Goal: Information Seeking & Learning: Learn about a topic

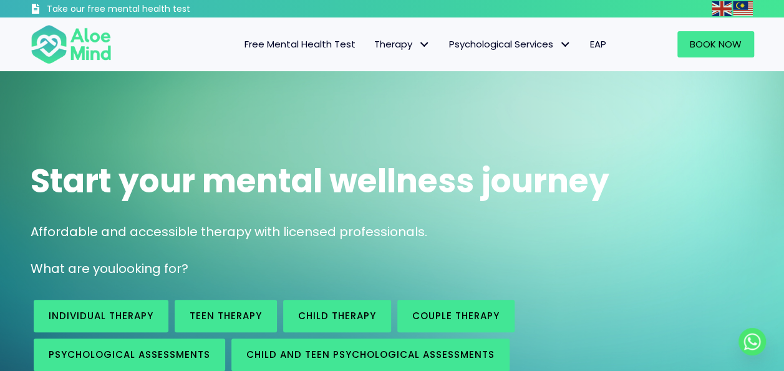
click at [298, 44] on span "Free Mental Health Test" at bounding box center [300, 43] width 111 height 13
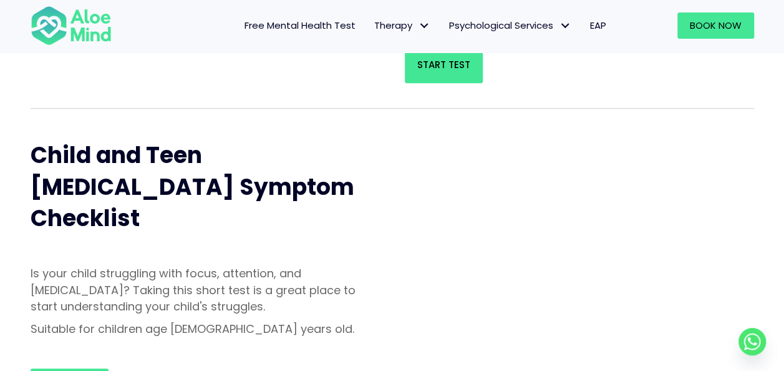
scroll to position [250, 0]
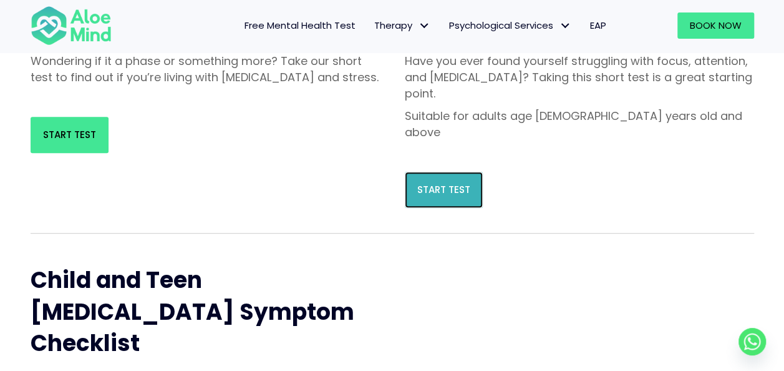
click at [444, 183] on span "Start Test" at bounding box center [443, 189] width 53 height 13
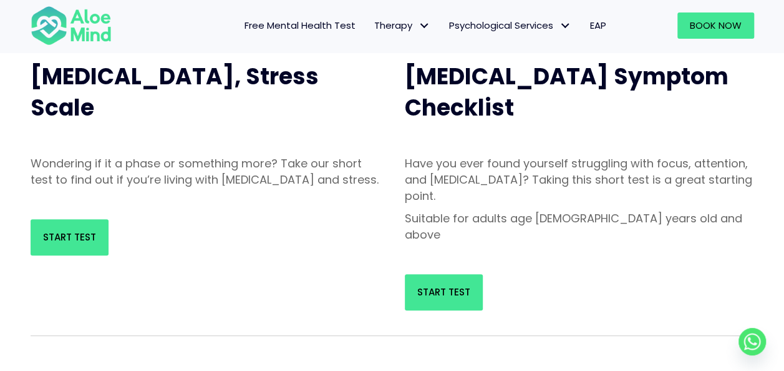
scroll to position [62, 0]
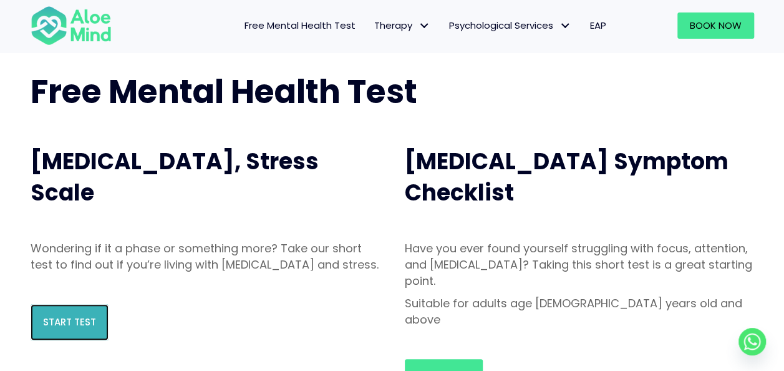
click at [59, 327] on link "Start Test" at bounding box center [70, 322] width 78 height 36
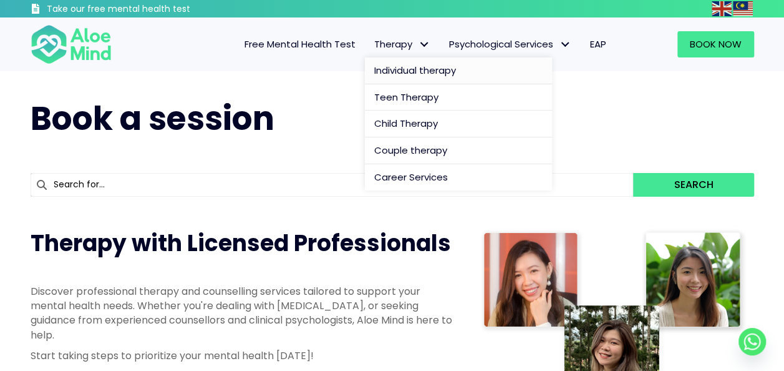
click at [395, 70] on span "Individual therapy" at bounding box center [415, 70] width 82 height 13
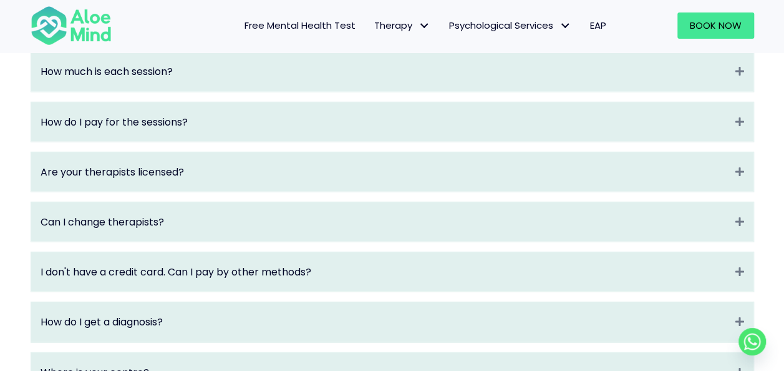
scroll to position [1684, 0]
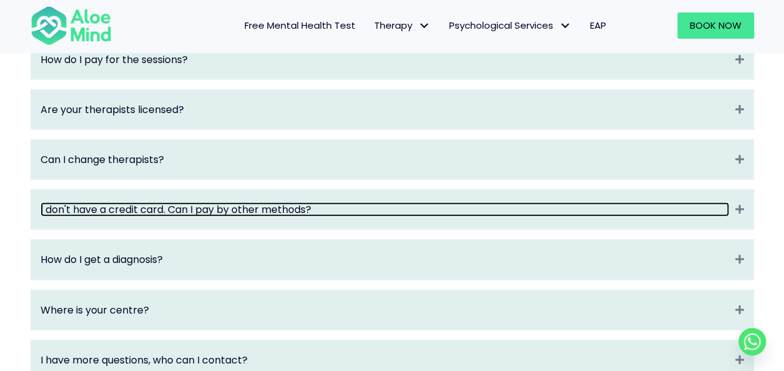
click at [384, 216] on link "I don't have a credit card. Can I pay by other methods?" at bounding box center [385, 209] width 689 height 14
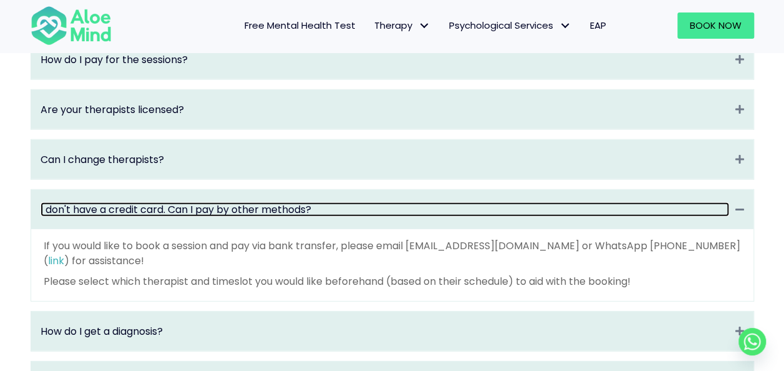
click at [384, 216] on link "I don't have a credit card. Can I pay by other methods?" at bounding box center [385, 209] width 689 height 14
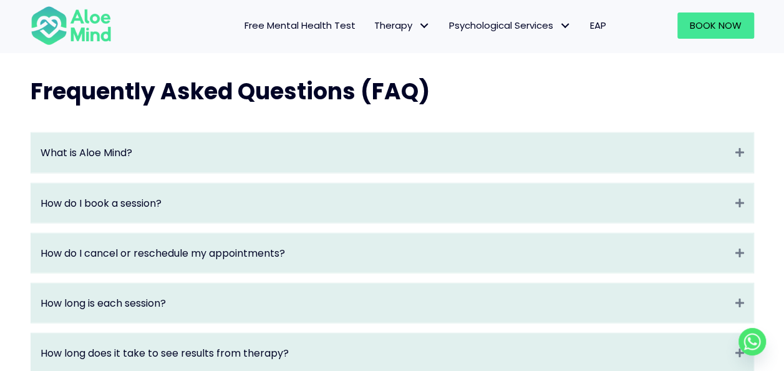
scroll to position [1060, 0]
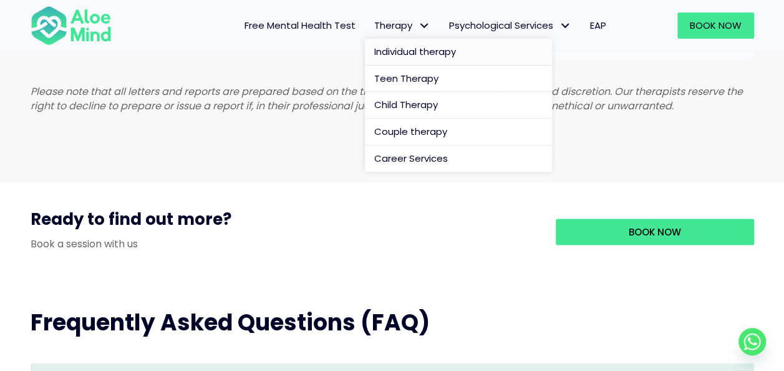
click at [384, 56] on span "Individual therapy" at bounding box center [415, 51] width 82 height 13
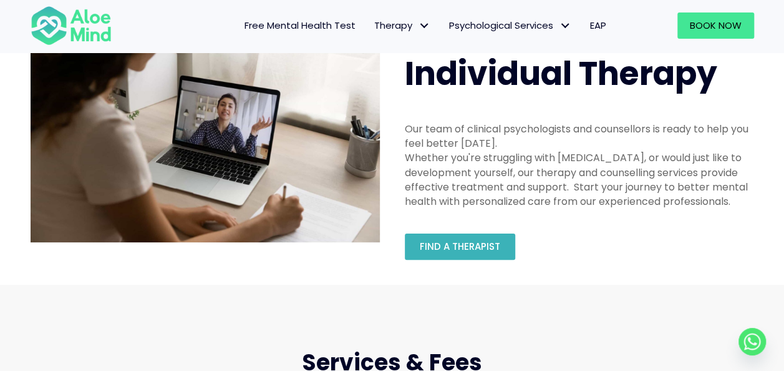
scroll to position [62, 0]
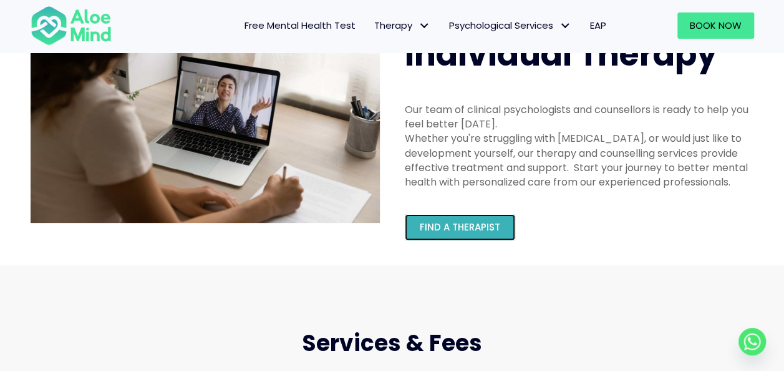
click at [460, 230] on span "Find a therapist" at bounding box center [460, 226] width 80 height 13
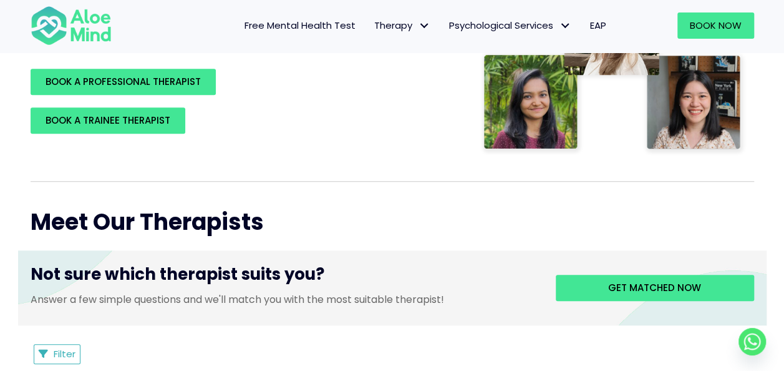
scroll to position [437, 0]
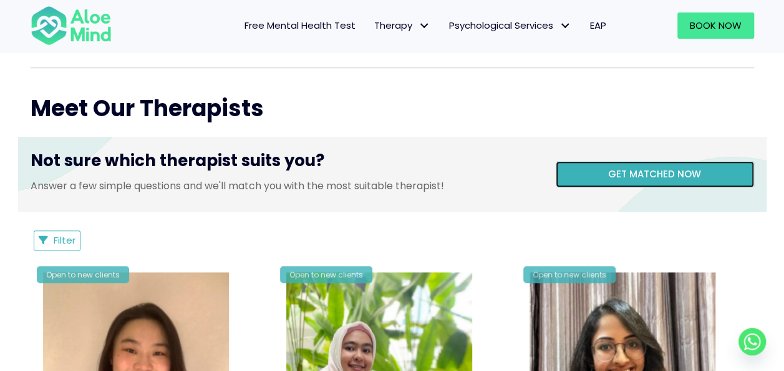
click at [584, 167] on link "Get matched now" at bounding box center [655, 174] width 198 height 26
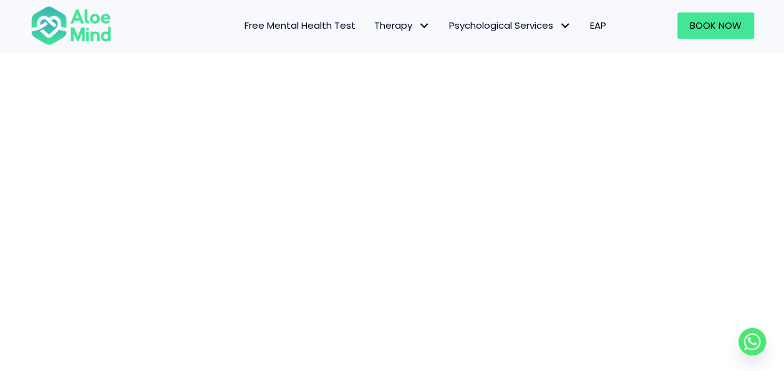
scroll to position [316, 0]
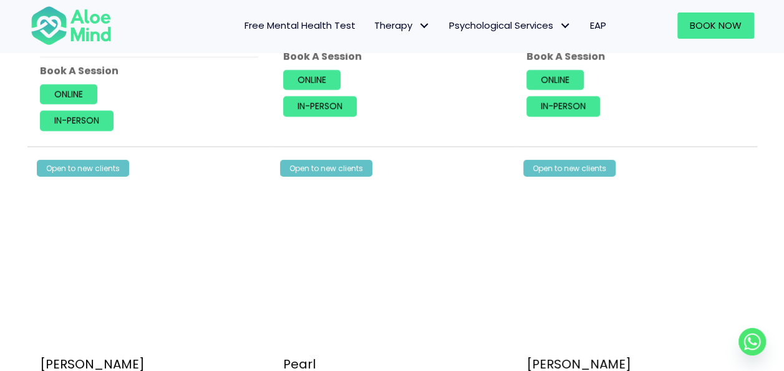
scroll to position [2121, 0]
